Goal: Check status: Check status

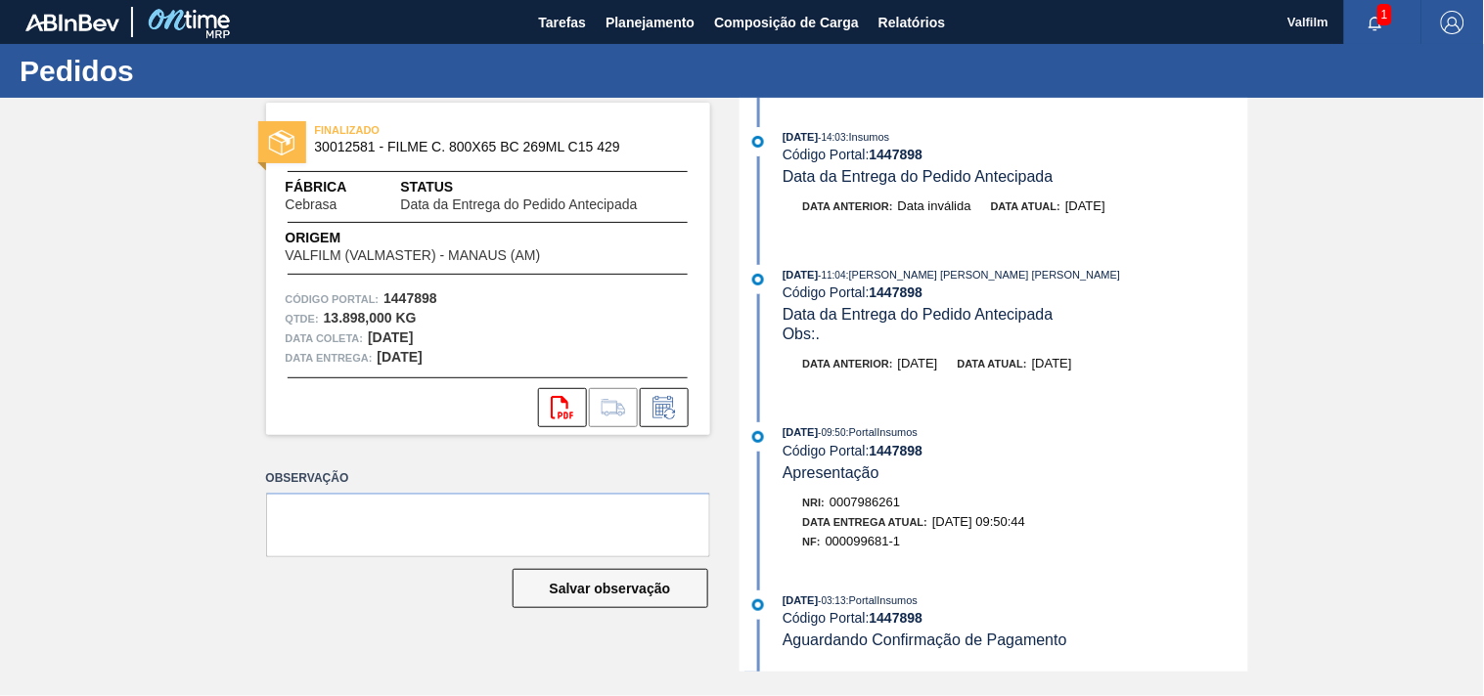
click at [395, 196] on span "Fábrica" at bounding box center [342, 187] width 113 height 21
click at [567, 11] on span "Tarefas" at bounding box center [562, 22] width 48 height 23
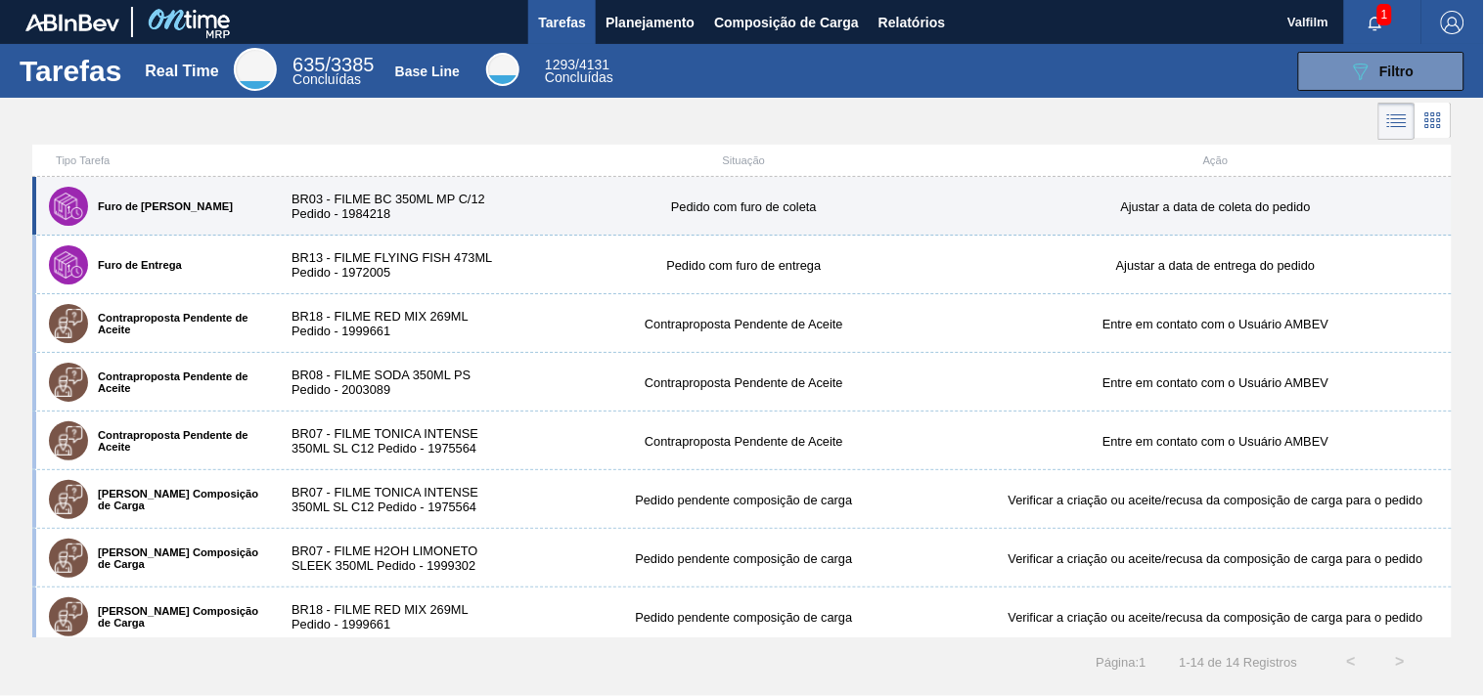
click at [734, 213] on div "Furo de Coleta BR03 - FILME BC 350ML MP C/12 Pedido - 1984218 Pedido com furo d…" at bounding box center [741, 206] width 1419 height 59
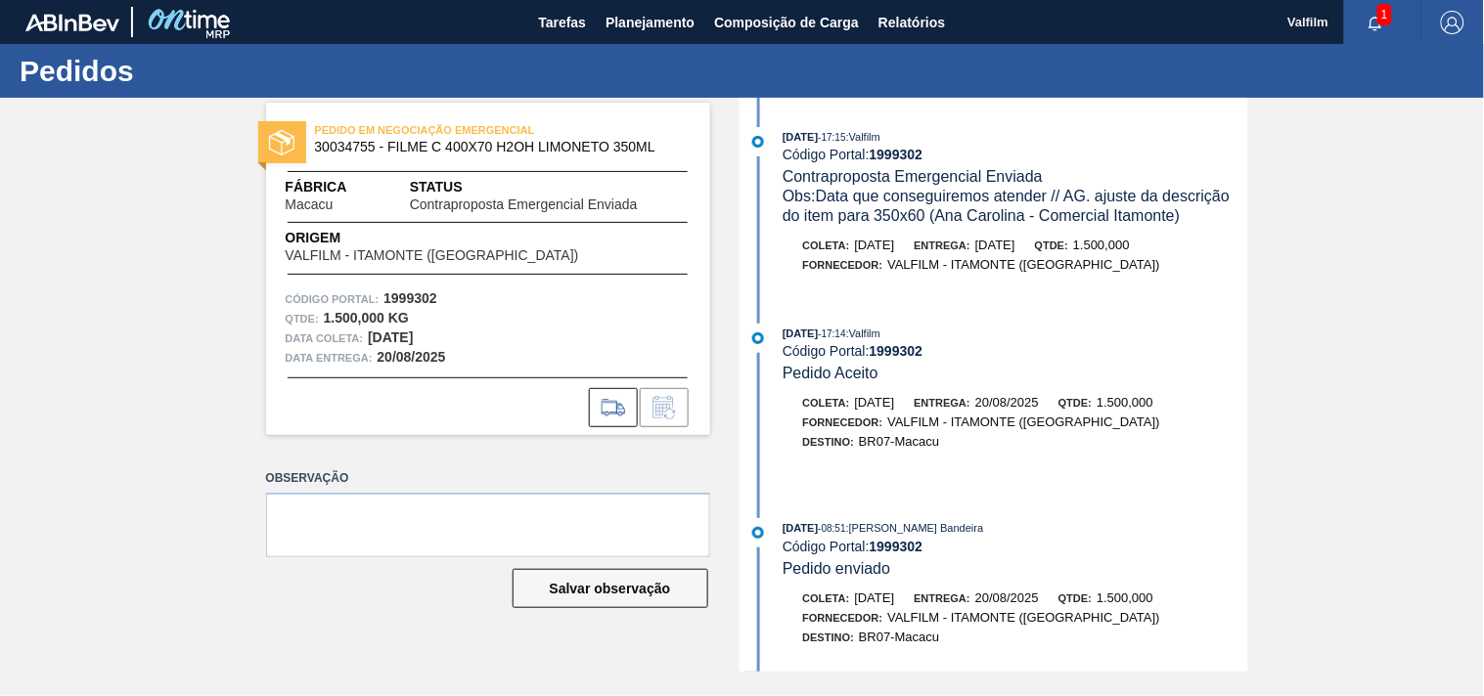
click at [1084, 212] on span "Obs: Data que conseguiremos atender // AG. ajuste da descrição do item para 350…" at bounding box center [1008, 206] width 452 height 36
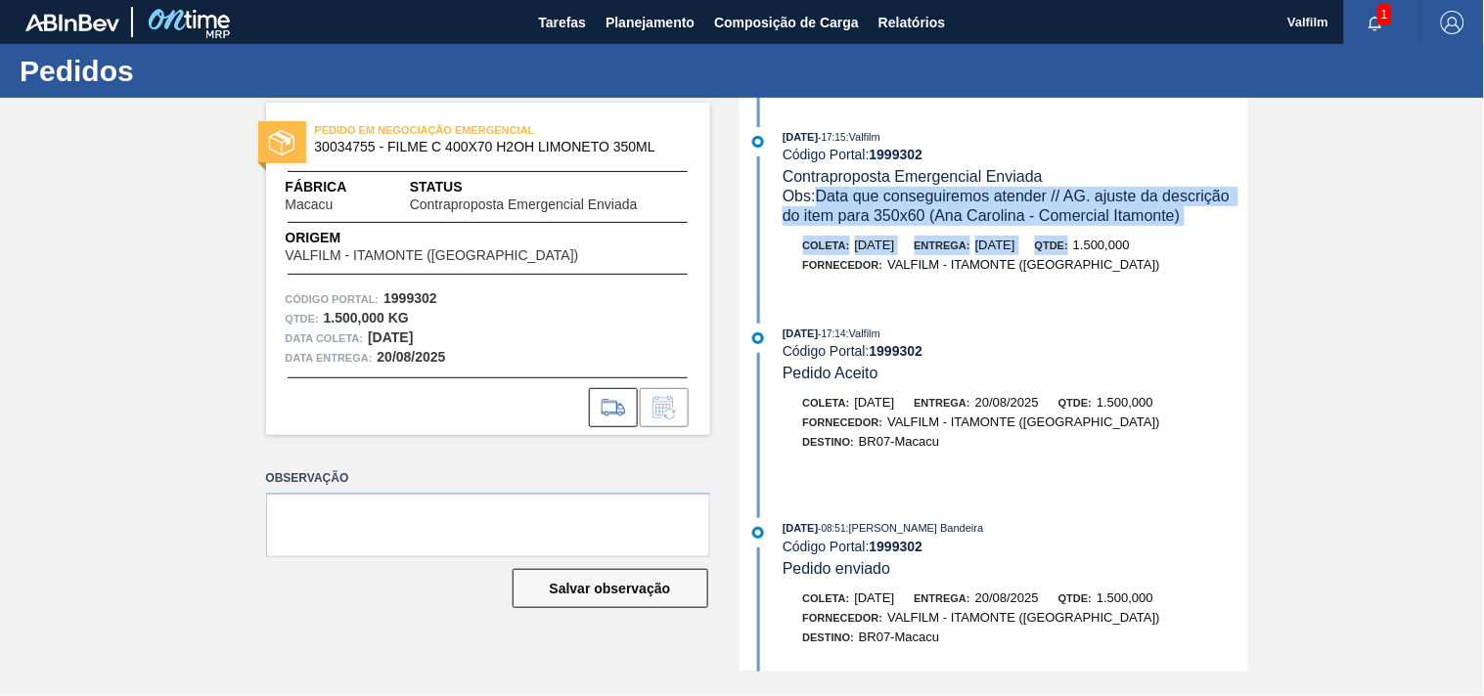
drag, startPoint x: 819, startPoint y: 188, endPoint x: 1119, endPoint y: 247, distance: 305.1
click at [1119, 247] on div "27/08/2025 - 17:15 : Valfilm Código Portal: 1999302 Contraproposta Emergencial …" at bounding box center [996, 210] width 504 height 167
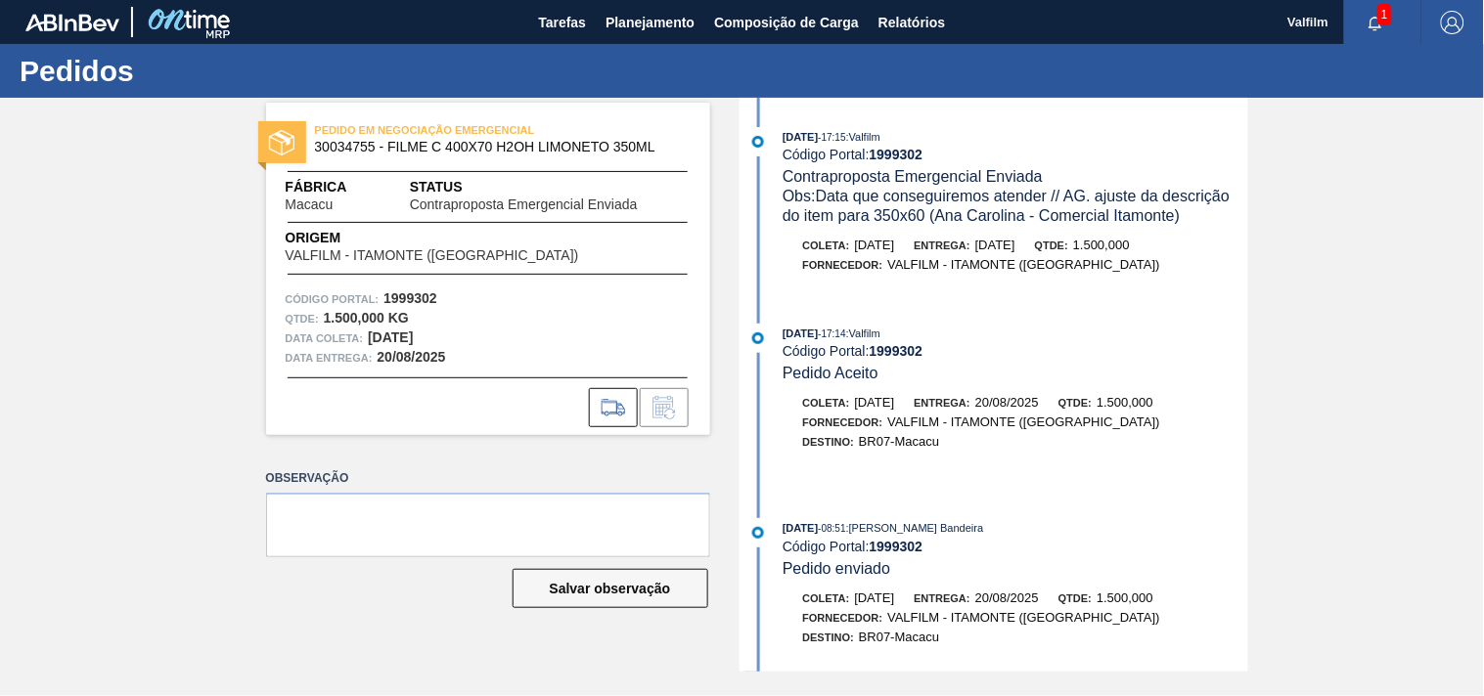
click at [1119, 247] on div "Qtde: 1.500,000" at bounding box center [1082, 246] width 95 height 20
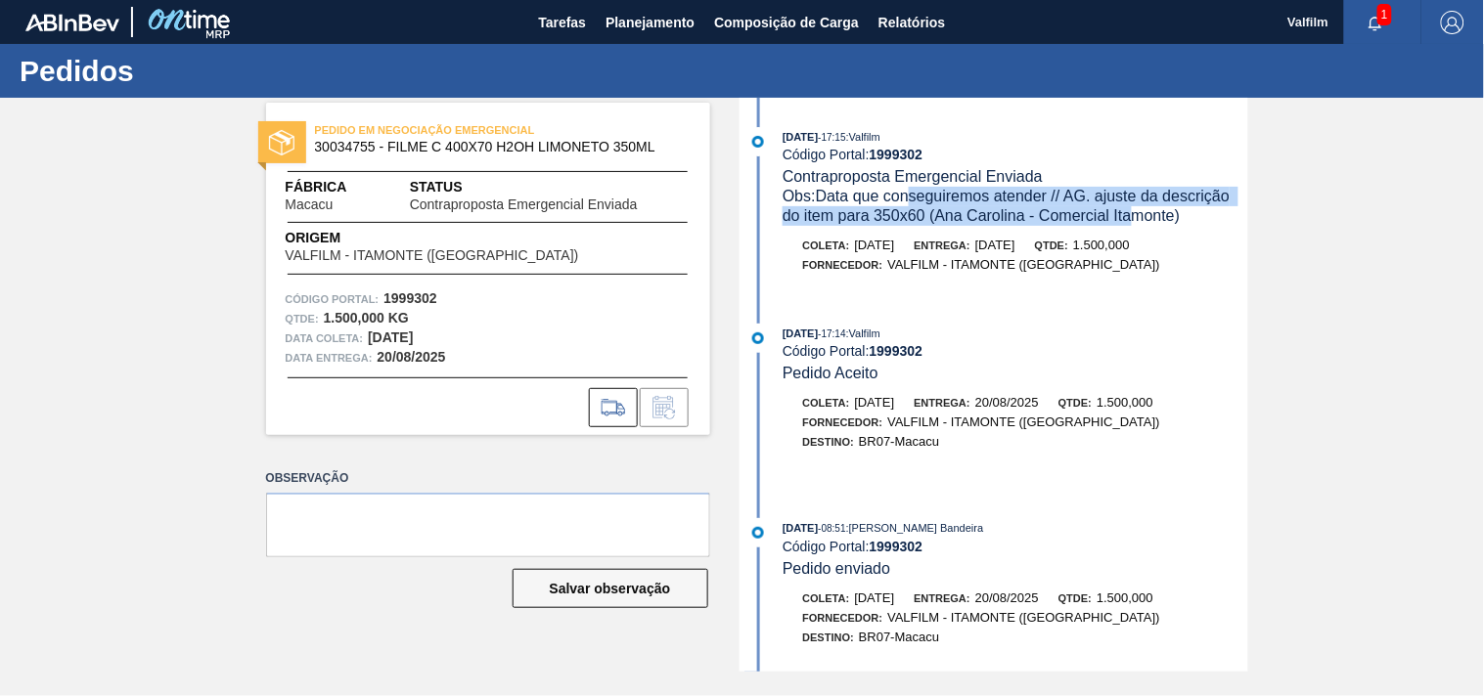
drag, startPoint x: 1018, startPoint y: 211, endPoint x: 1140, endPoint y: 231, distance: 123.8
click at [1140, 231] on div "27/08/2025 - 17:15 : Valfilm Código Portal: 1999302 Contraproposta Emergencial …" at bounding box center [996, 210] width 504 height 167
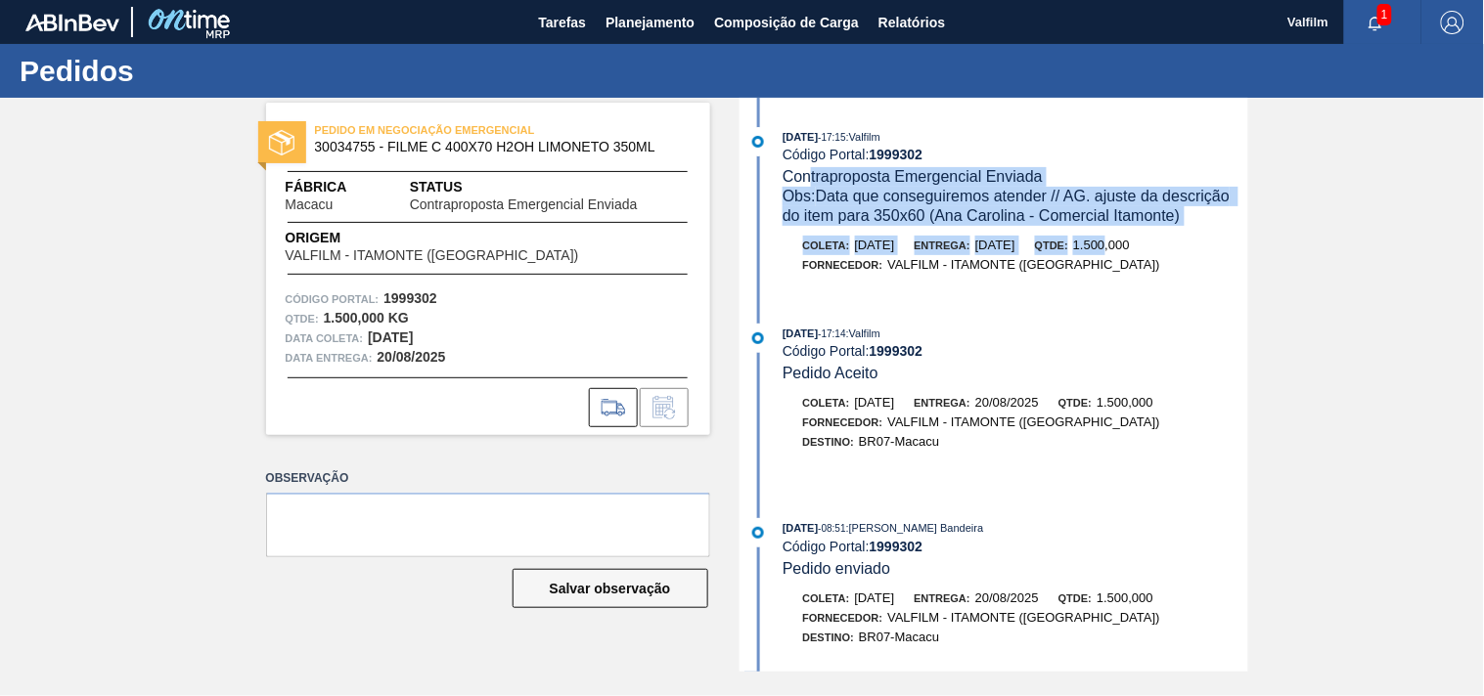
drag, startPoint x: 814, startPoint y: 177, endPoint x: 1157, endPoint y: 238, distance: 348.6
click at [1152, 238] on div "27/08/2025 - 17:15 : Valfilm Código Portal: 1999302 Contraproposta Emergencial …" at bounding box center [996, 210] width 504 height 167
click at [1130, 238] on div "Qtde: 1.500,000" at bounding box center [1082, 246] width 95 height 20
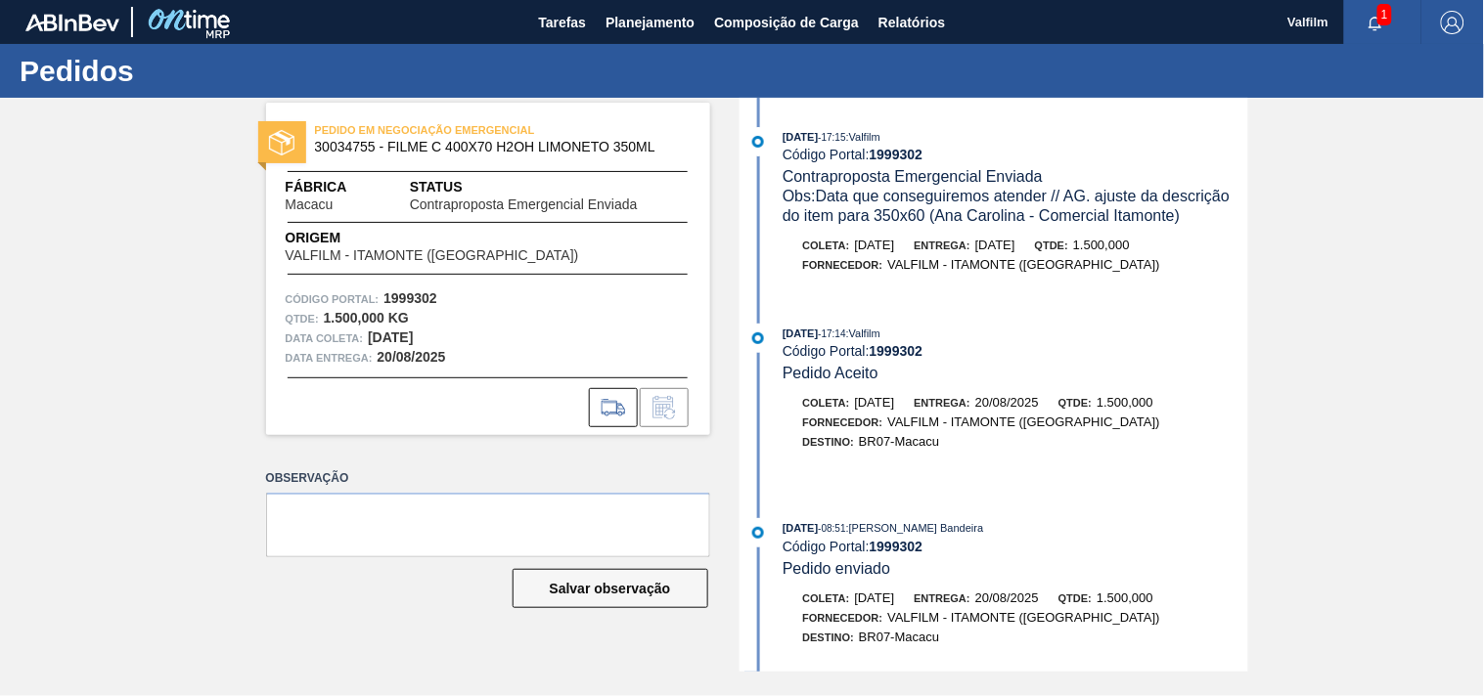
click at [1402, 235] on div "PEDIDO EM NEGOCIAÇÃO EMERGENCIAL 30034755 - FILME C 400X70 H2OH LIMONETO 350ML …" at bounding box center [742, 385] width 1484 height 574
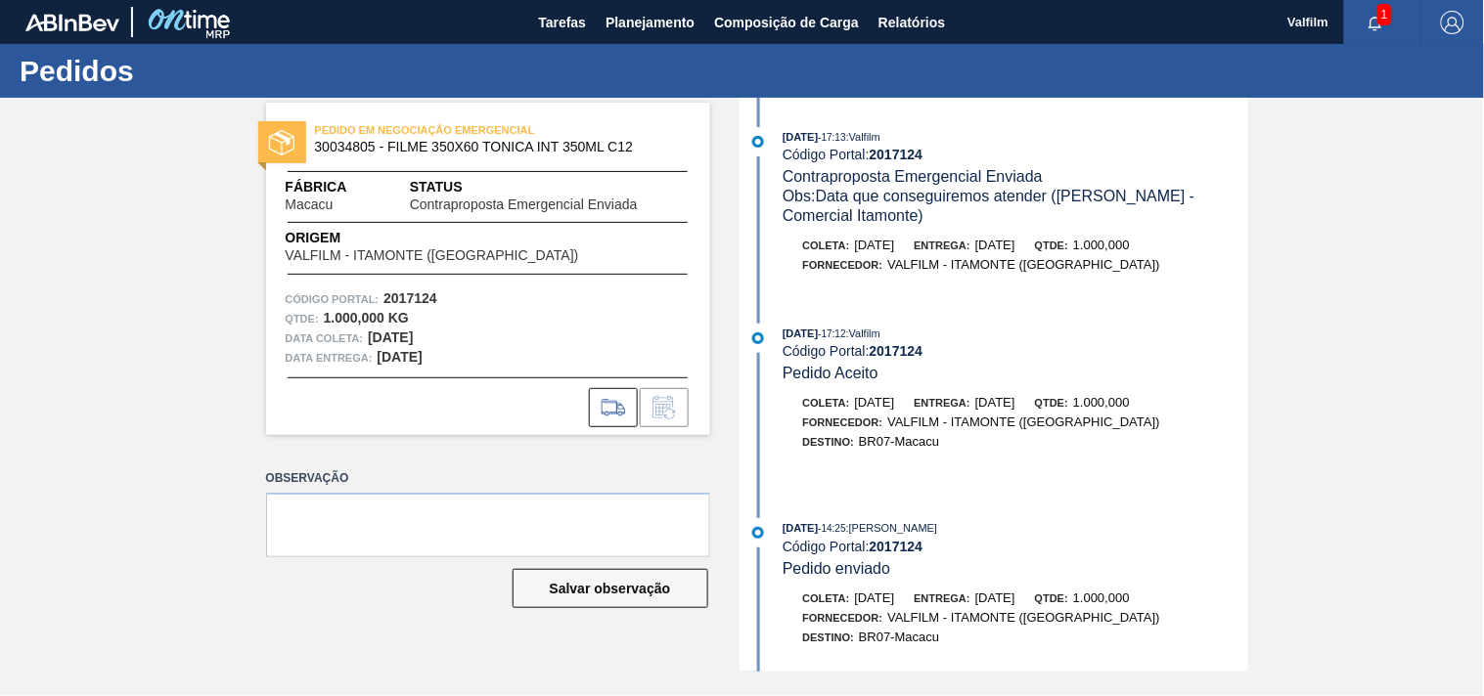
drag, startPoint x: 1424, startPoint y: 285, endPoint x: 1477, endPoint y: 187, distance: 111.1
click at [1424, 285] on div "PEDIDO EM NEGOCIAÇÃO EMERGENCIAL 30034805 - FILME 350X60 TONICA INT 350ML C12 F…" at bounding box center [742, 385] width 1484 height 574
click at [1404, 441] on div "PEDIDO EM NEGOCIAÇÃO EMERGENCIAL 30034805 - FILME 350X60 TONICA INT 350ML C12 F…" at bounding box center [742, 385] width 1484 height 574
click at [1375, 22] on icon "button" at bounding box center [1375, 24] width 16 height 16
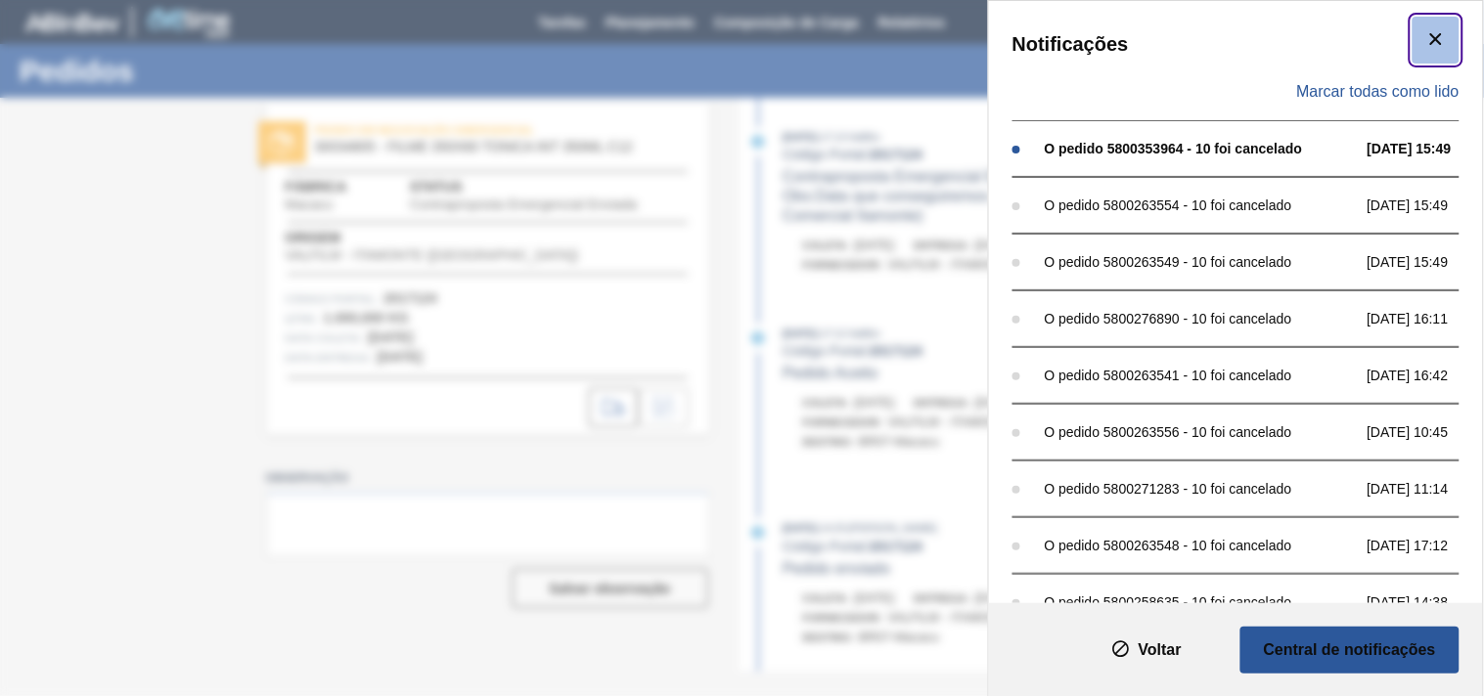
click at [1436, 49] on icon "botão de ícone" at bounding box center [1435, 38] width 23 height 23
